Goal: Task Accomplishment & Management: Manage account settings

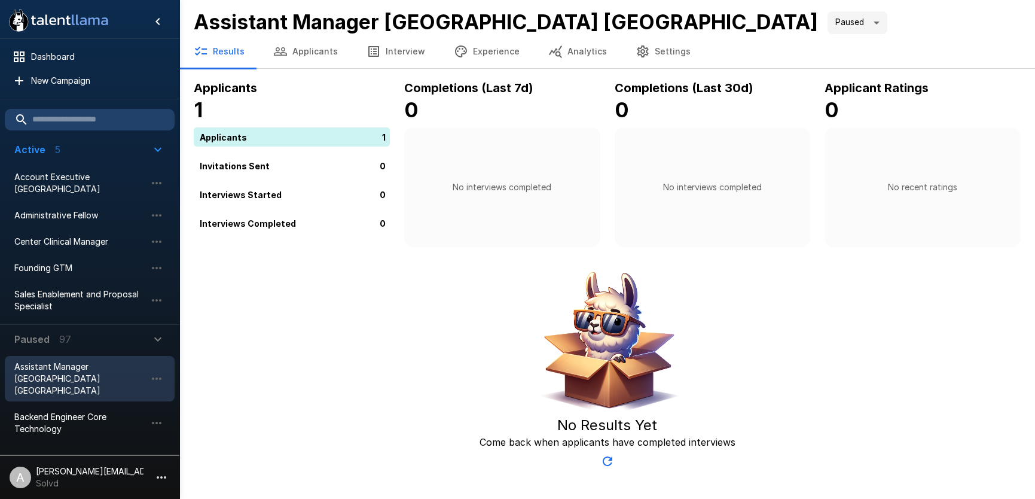
click at [126, 480] on p "Solvd" at bounding box center [90, 483] width 108 height 12
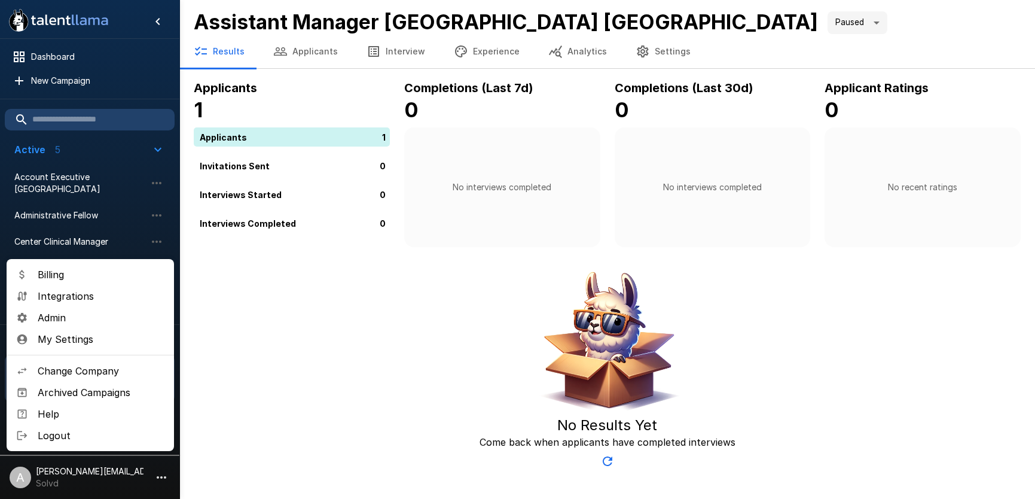
click at [99, 364] on span "Change Company" at bounding box center [101, 371] width 127 height 14
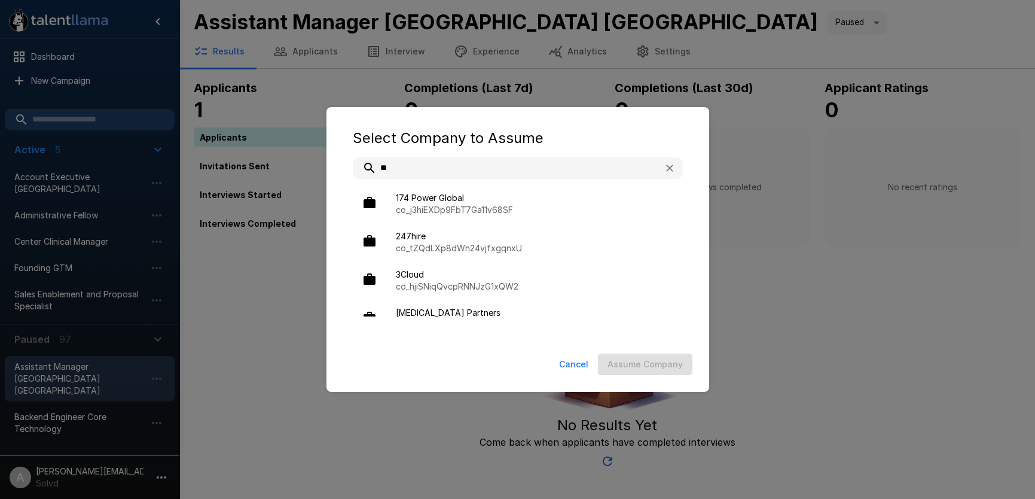
type input "*"
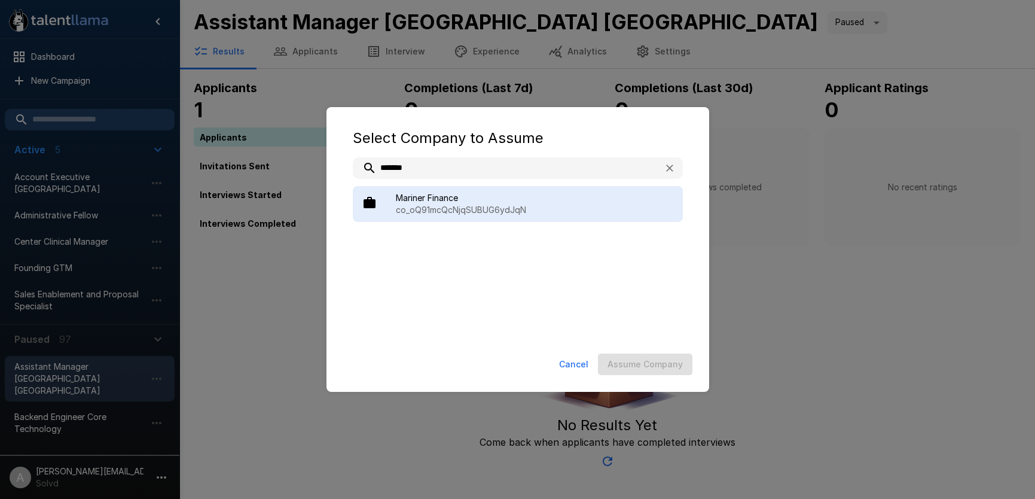
type input "*******"
click at [480, 186] on div "Mariner Finance co_oQ91mcQcNjqSUBUG6ydJqN" at bounding box center [518, 204] width 330 height 36
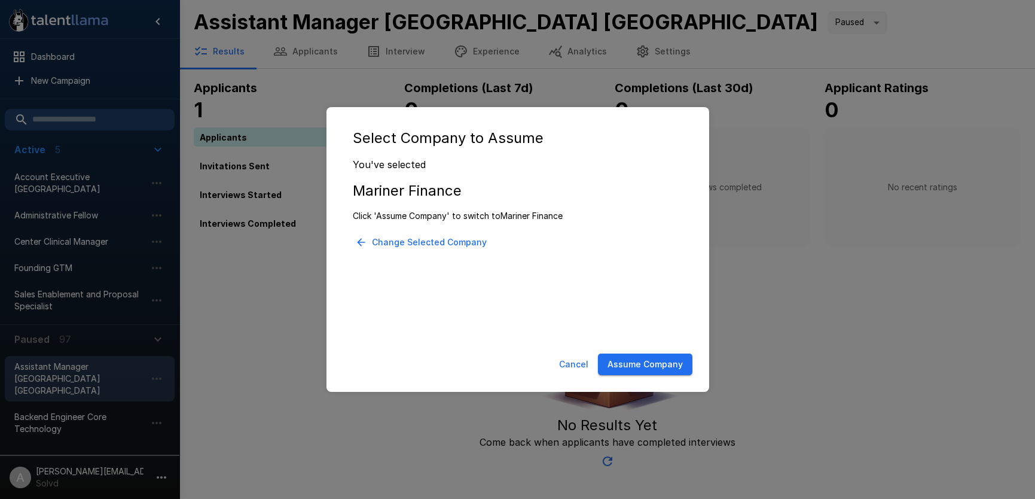
click at [661, 367] on button "Assume Company" at bounding box center [645, 364] width 95 height 22
